Goal: Task Accomplishment & Management: Manage account settings

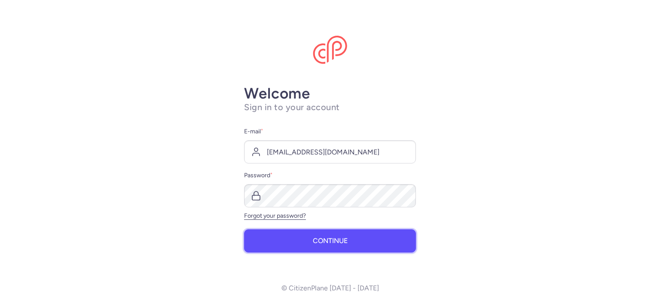
click at [349, 238] on button "Continue" at bounding box center [330, 240] width 172 height 23
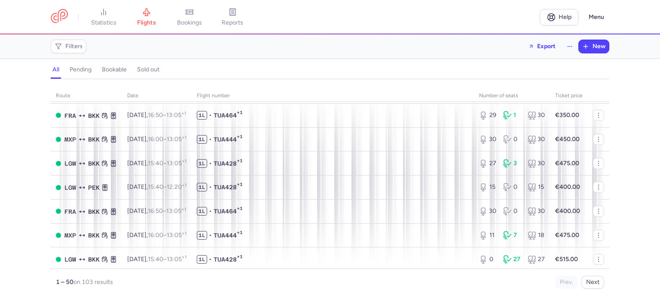
scroll to position [945, 0]
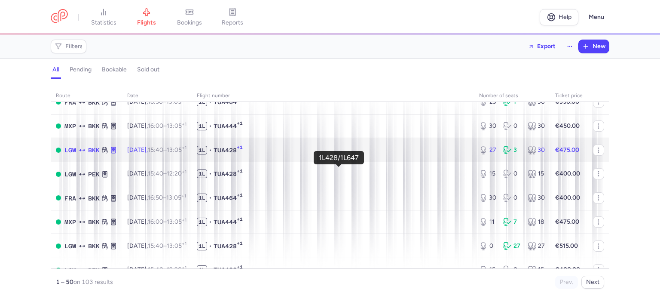
click at [293, 154] on span "1L • TUA428 +1" at bounding box center [333, 150] width 272 height 9
select select "days"
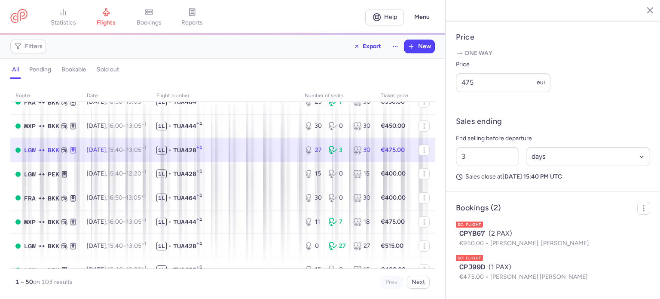
scroll to position [349, 0]
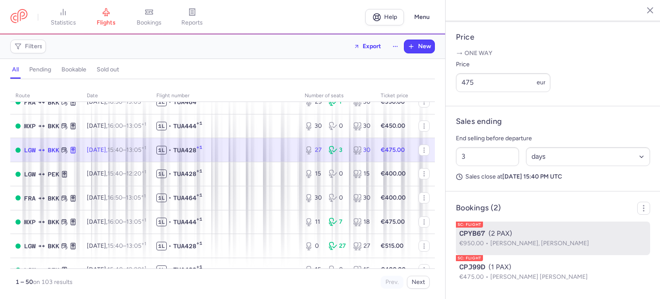
click at [524, 241] on span "[PERSON_NAME], [PERSON_NAME]" at bounding box center [539, 242] width 99 height 7
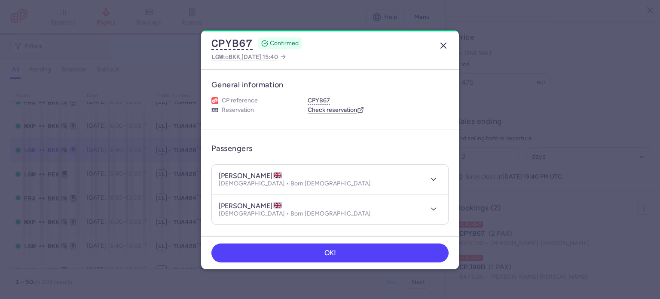
click at [443, 49] on icon "button" at bounding box center [443, 45] width 10 height 10
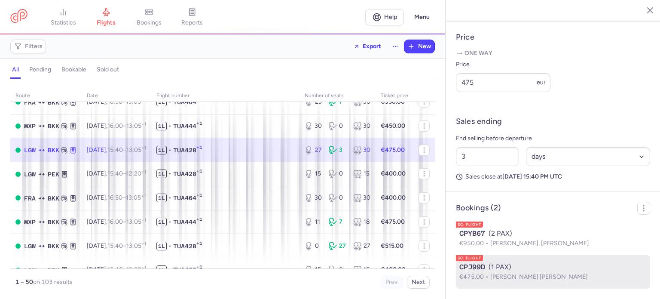
click at [483, 274] on span "€475.00" at bounding box center [474, 276] width 31 height 7
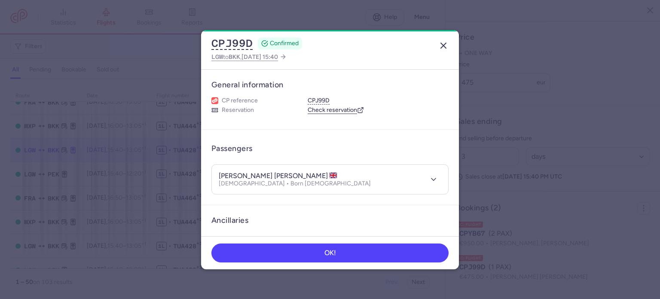
click at [441, 49] on icon "button" at bounding box center [443, 45] width 10 height 10
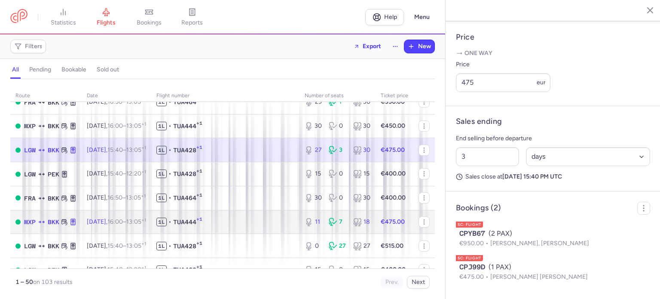
click at [273, 234] on td "1L • TUA444 +1" at bounding box center [225, 222] width 148 height 24
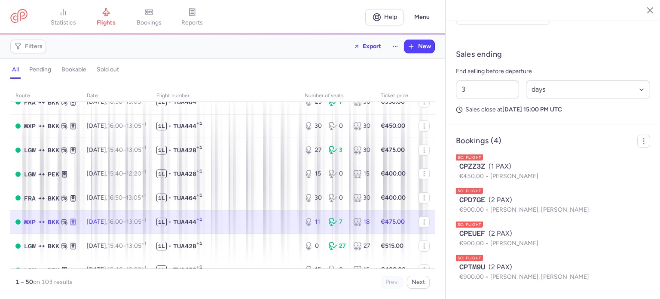
scroll to position [416, 0]
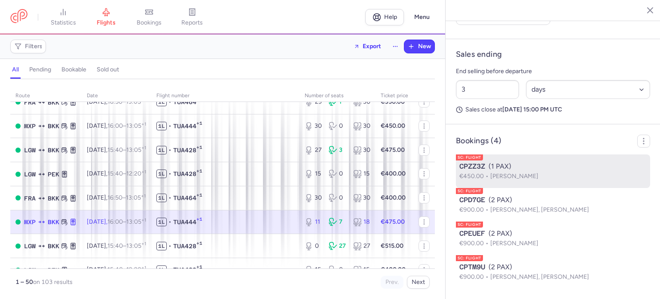
click at [562, 163] on div "CPZZ3Z (1 PAX)" at bounding box center [552, 166] width 187 height 10
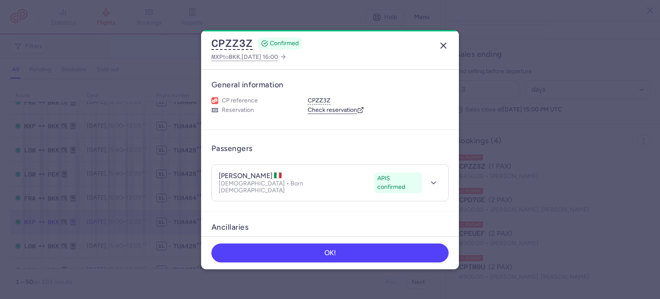
click at [443, 47] on icon "button" at bounding box center [443, 45] width 10 height 10
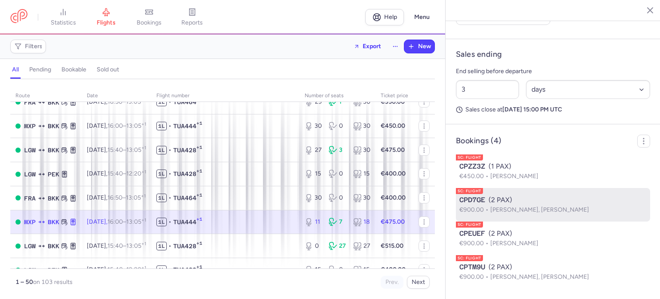
click at [512, 204] on div "CPD7GE (2 PAX)" at bounding box center [552, 200] width 187 height 10
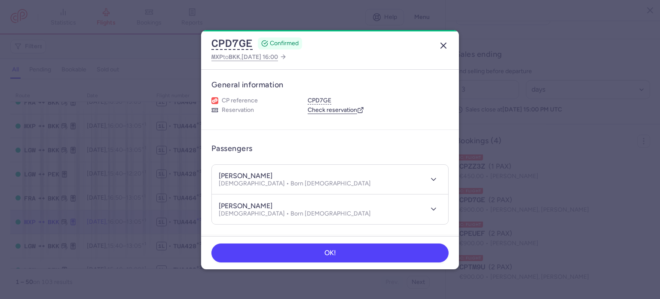
click at [445, 47] on line "button" at bounding box center [443, 45] width 5 height 5
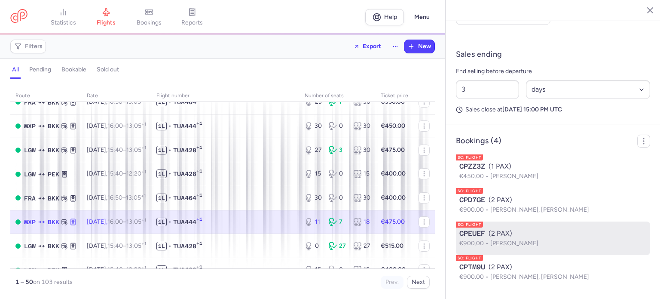
click at [484, 237] on span "CPEUEF" at bounding box center [472, 233] width 26 height 10
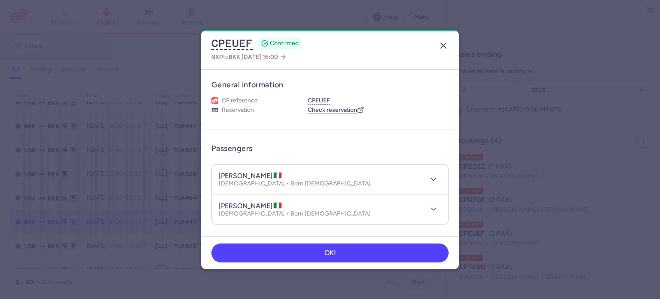
click at [442, 44] on icon "button" at bounding box center [443, 45] width 10 height 10
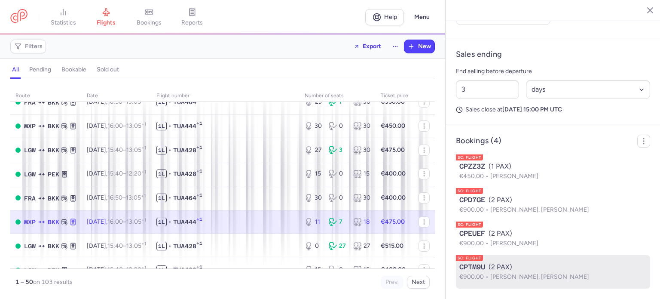
click at [488, 274] on span "€900.00" at bounding box center [474, 276] width 31 height 7
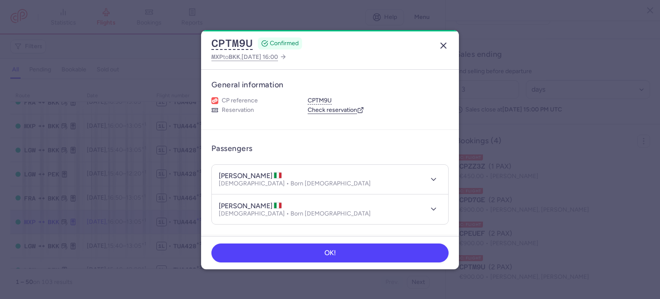
click at [444, 50] on icon "button" at bounding box center [443, 45] width 10 height 10
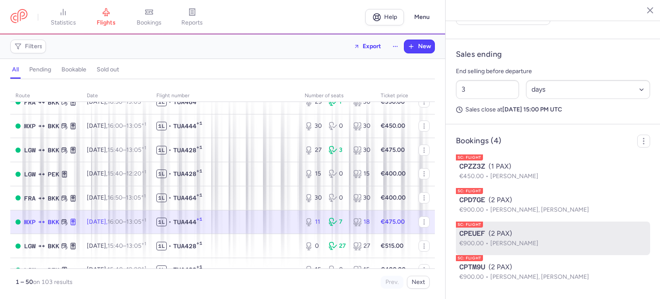
click at [538, 242] on span "[PERSON_NAME]" at bounding box center [514, 242] width 48 height 7
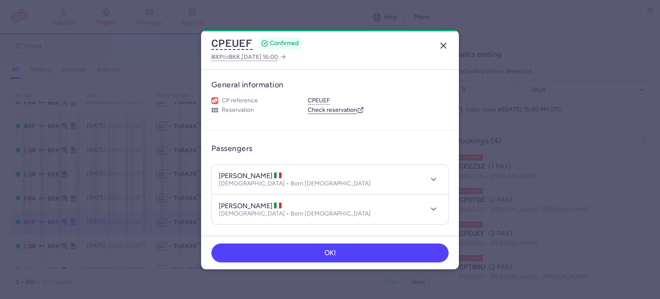
click at [442, 49] on icon "button" at bounding box center [443, 45] width 10 height 10
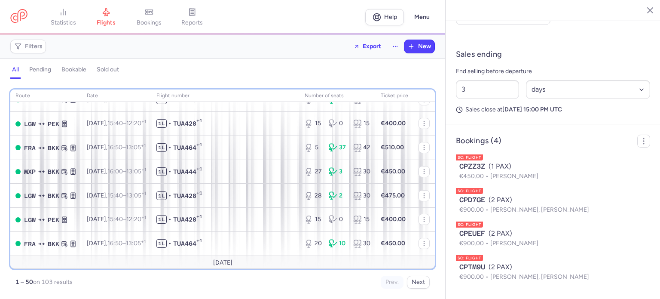
scroll to position [1100, 0]
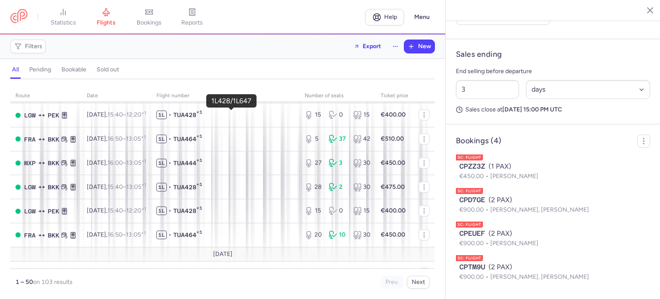
click at [246, 95] on span "1L • TUA428 +1" at bounding box center [225, 91] width 138 height 9
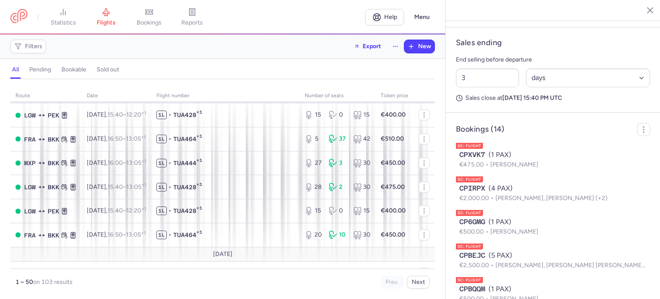
click at [246, 95] on span "1L • TUA428 +1" at bounding box center [225, 91] width 138 height 9
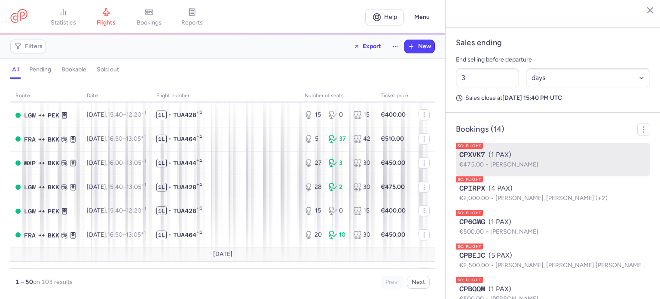
click at [568, 160] on div "CPXVK7 (1 PAX)" at bounding box center [552, 154] width 187 height 10
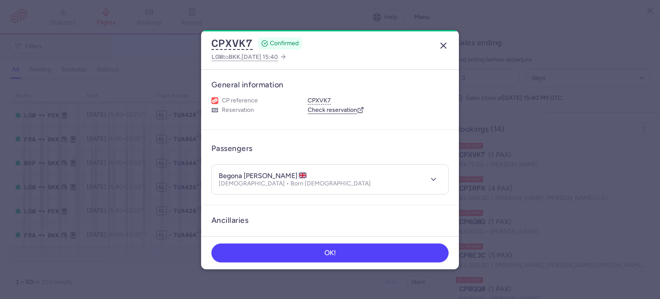
click at [442, 46] on icon "button" at bounding box center [443, 45] width 10 height 10
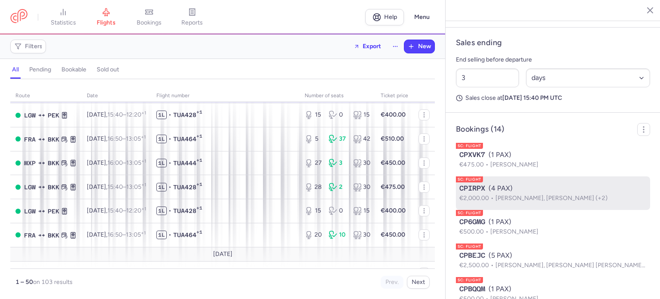
click at [489, 201] on span "€2,000.00" at bounding box center [477, 197] width 36 height 7
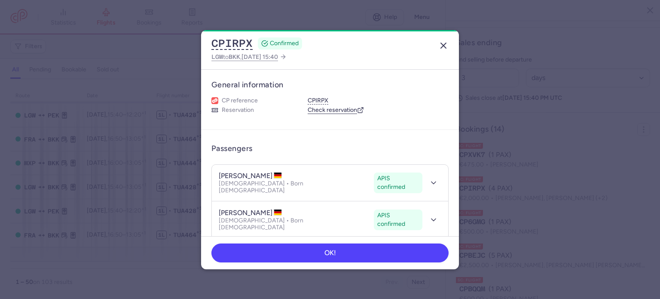
click at [436, 43] on button "button" at bounding box center [443, 46] width 14 height 14
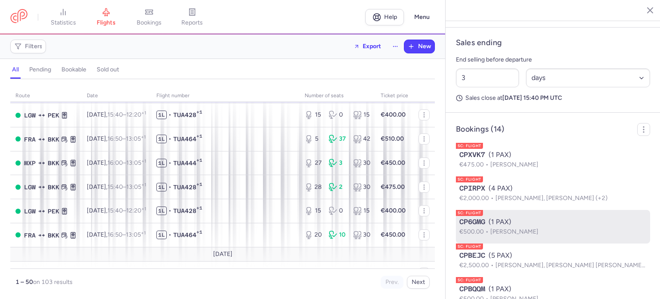
click at [498, 235] on span "[PERSON_NAME]" at bounding box center [514, 231] width 48 height 7
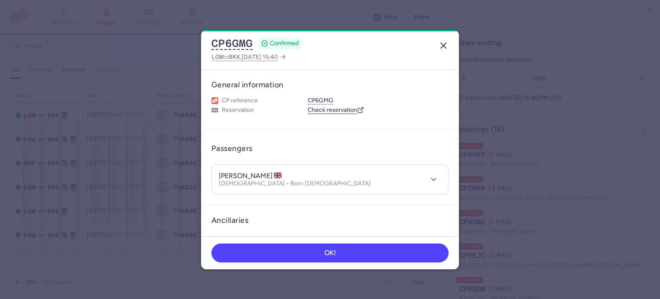
click at [448, 46] on icon "button" at bounding box center [443, 45] width 10 height 10
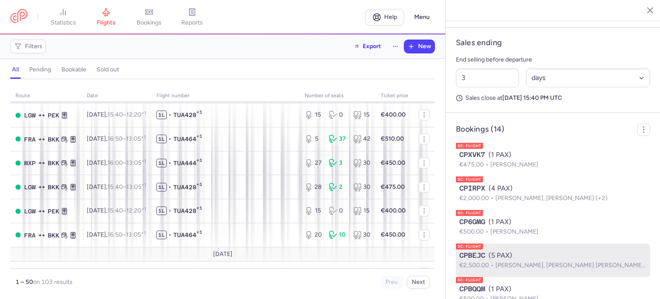
click at [499, 281] on li "SC: FLIGHT CPBEJC (5 PAX) €2,500.00 [PERSON_NAME], [PERSON_NAME] [PERSON_NAME] …" at bounding box center [553, 294] width 194 height 34
click at [509, 268] on span "[PERSON_NAME], [PERSON_NAME] [PERSON_NAME] (+3)" at bounding box center [576, 264] width 162 height 7
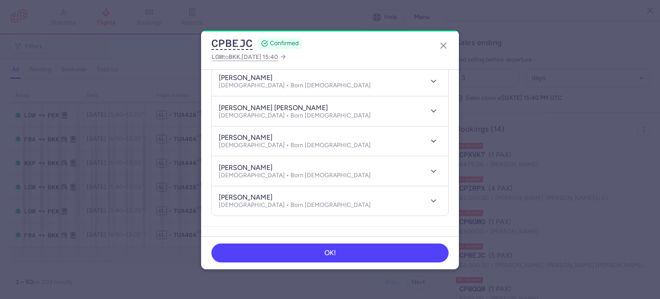
scroll to position [103, 0]
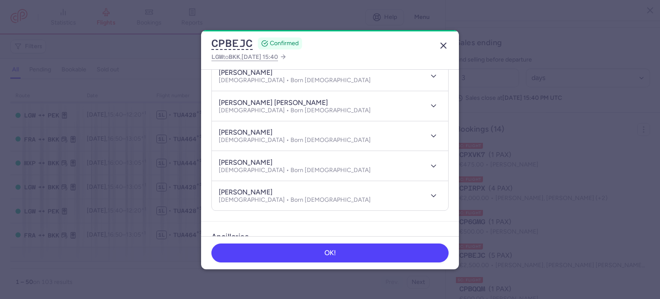
click at [441, 40] on button "button" at bounding box center [443, 46] width 14 height 14
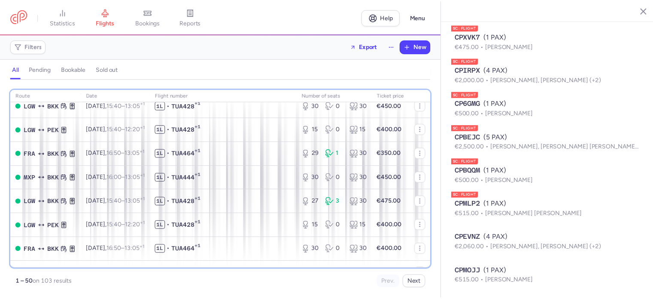
scroll to position [876, 0]
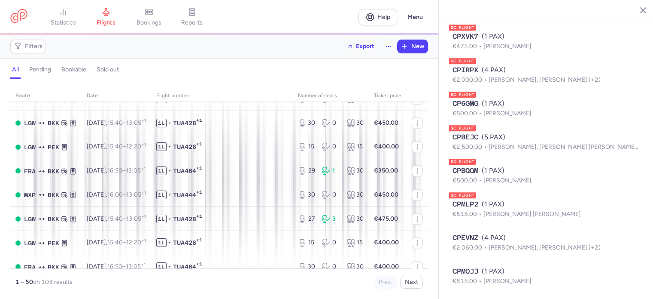
click at [431, 95] on div "route date Flight number number of seats Ticket price [DATE] MXP PEK [DATE] 16:…" at bounding box center [219, 191] width 439 height 214
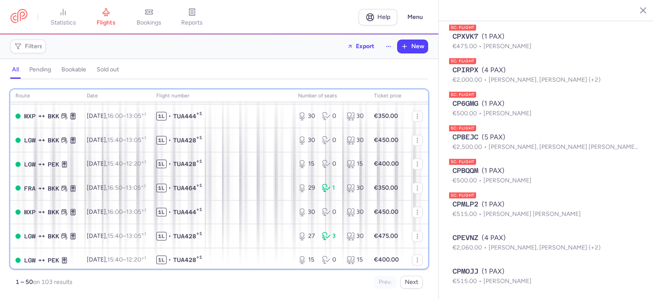
scroll to position [859, 0]
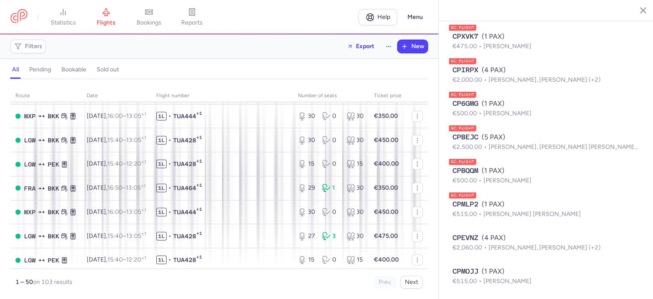
drag, startPoint x: 423, startPoint y: 91, endPoint x: 344, endPoint y: 271, distance: 196.6
click at [344, 271] on div "1 – 50 on 103 results Prev. Next" at bounding box center [219, 278] width 418 height 20
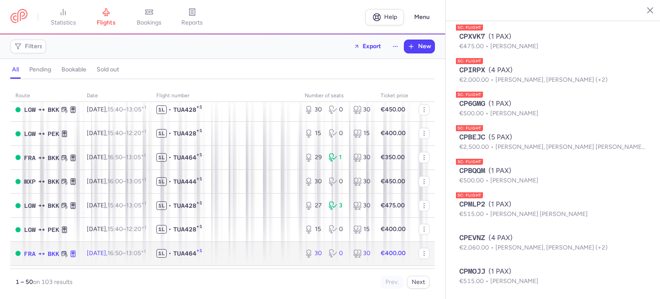
scroll to position [894, 0]
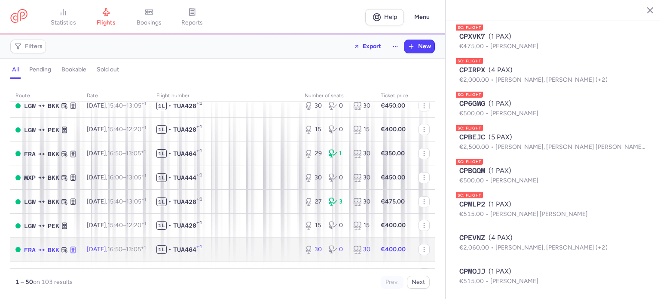
click at [424, 261] on td at bounding box center [423, 249] width 21 height 24
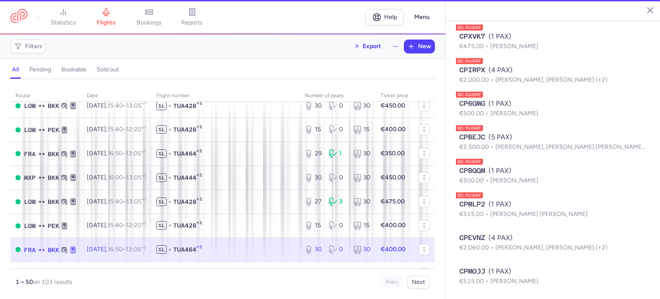
click at [424, 261] on td at bounding box center [423, 249] width 21 height 24
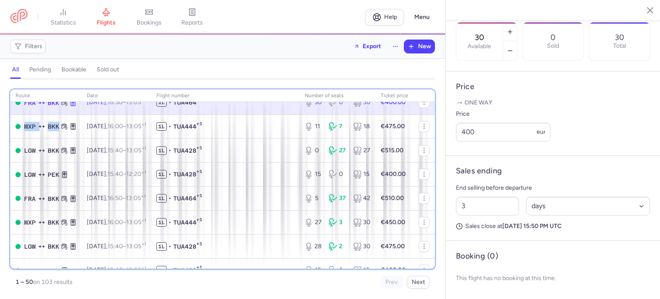
scroll to position [1048, 0]
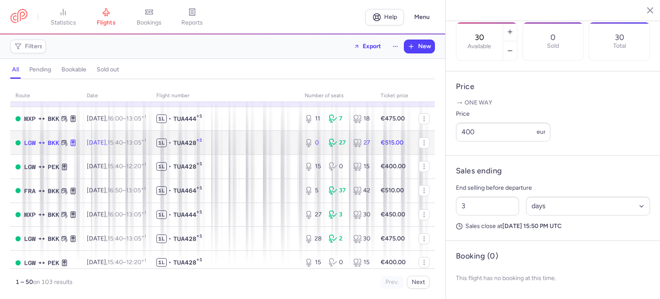
click at [277, 155] on td "1L • TUA428 +1" at bounding box center [225, 143] width 148 height 24
type input "0"
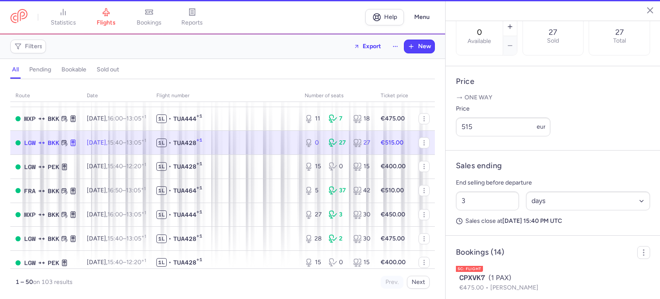
scroll to position [534, 0]
